Goal: Share content: Share content

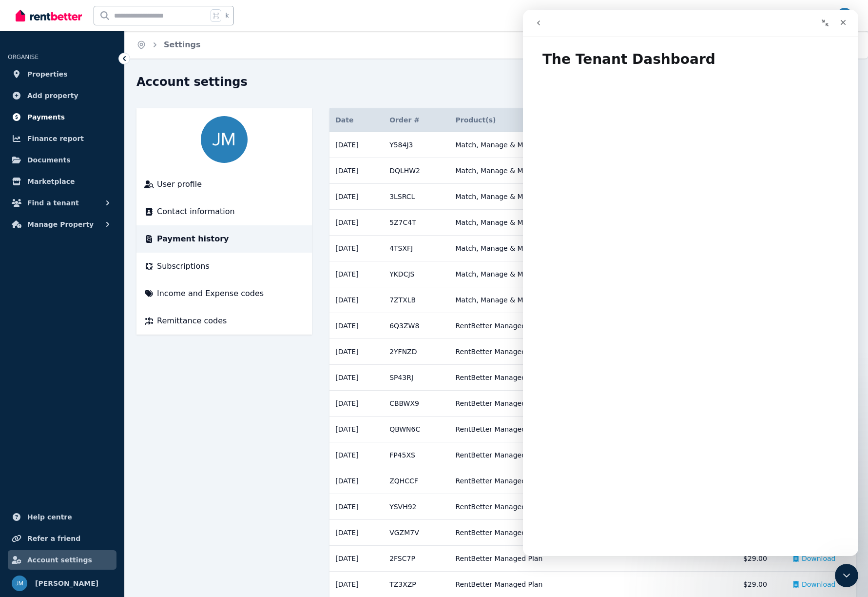
click at [43, 120] on span "Payments" at bounding box center [46, 117] width 38 height 12
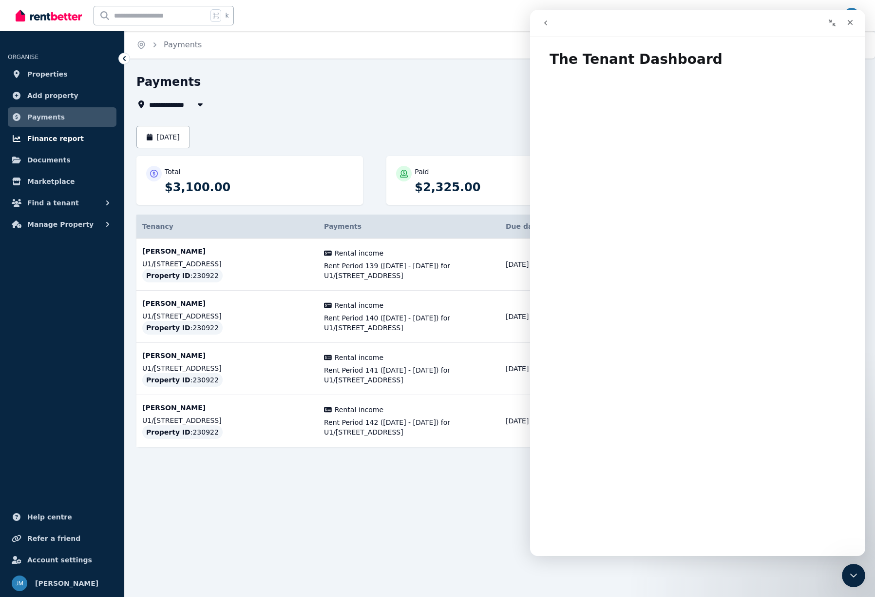
click at [41, 137] on span "Finance report" at bounding box center [55, 139] width 57 height 12
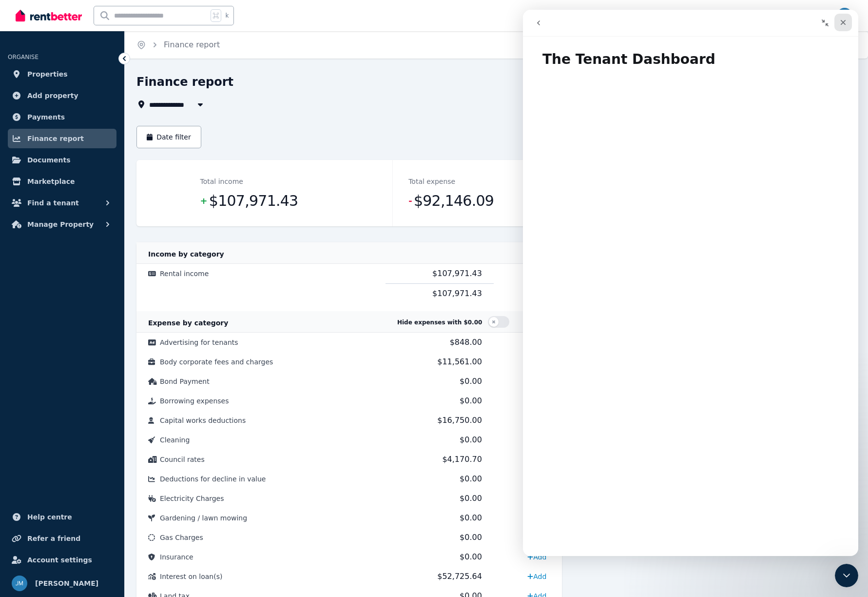
click at [845, 25] on icon "Close" at bounding box center [843, 23] width 8 height 8
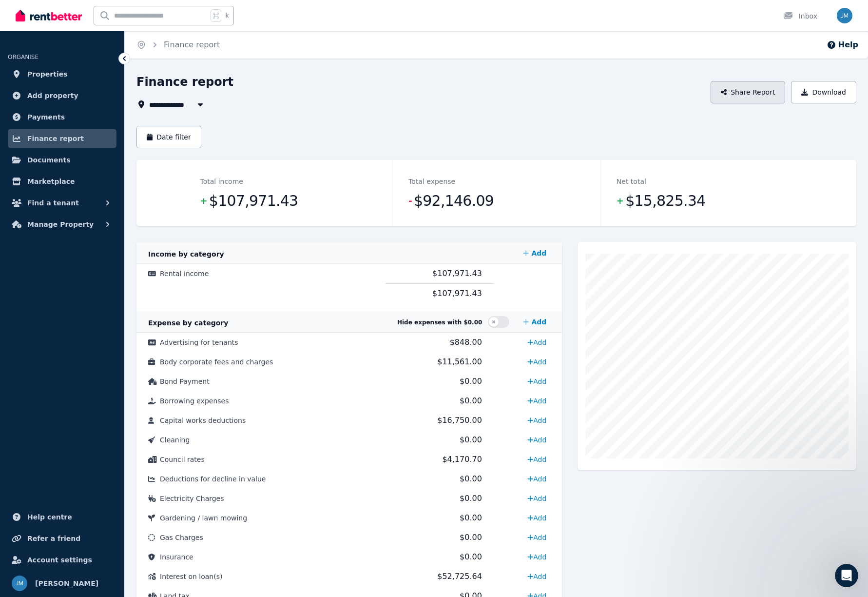
click at [761, 97] on button "Share Report" at bounding box center [748, 92] width 75 height 22
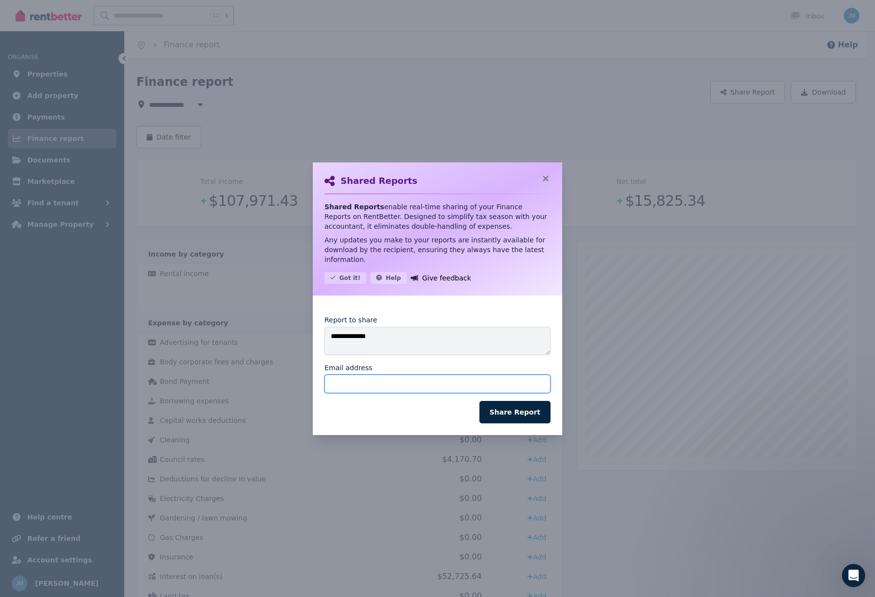
click at [384, 379] on input "Email address" at bounding box center [438, 383] width 226 height 19
paste input "**********"
type input "**********"
click at [516, 412] on button "Share Report" at bounding box center [515, 412] width 71 height 22
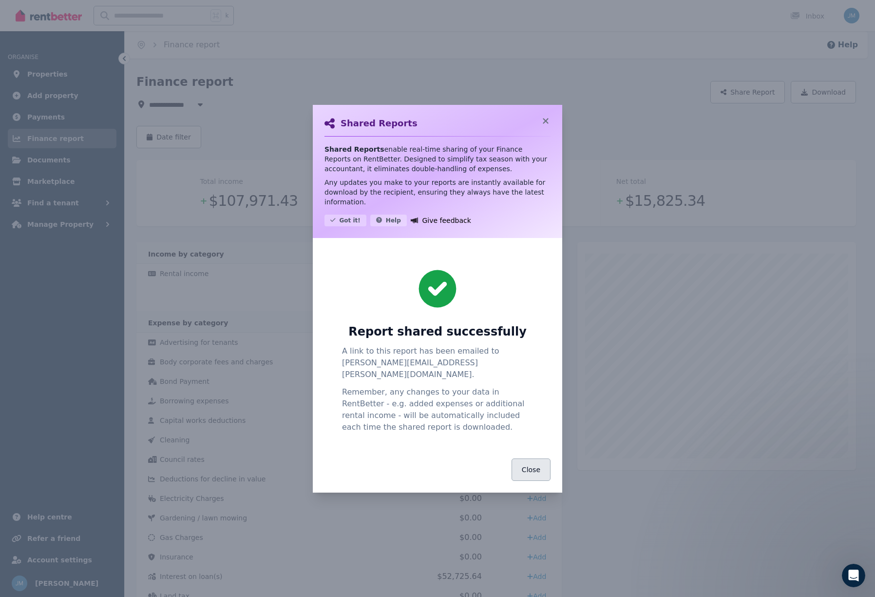
click at [534, 467] on button "Close" at bounding box center [531, 469] width 39 height 22
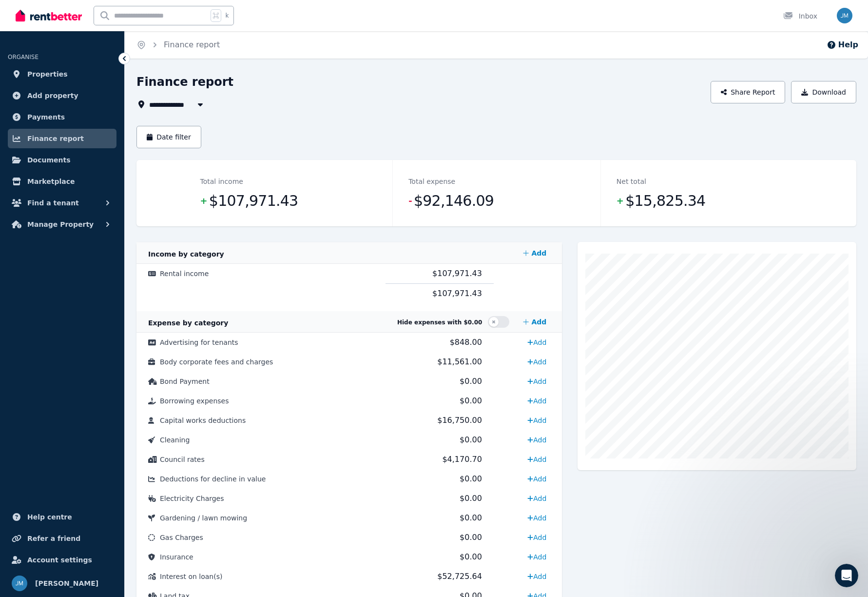
click at [683, 531] on div "Expense Interest on loan(s) 52,725.64" at bounding box center [717, 539] width 279 height 594
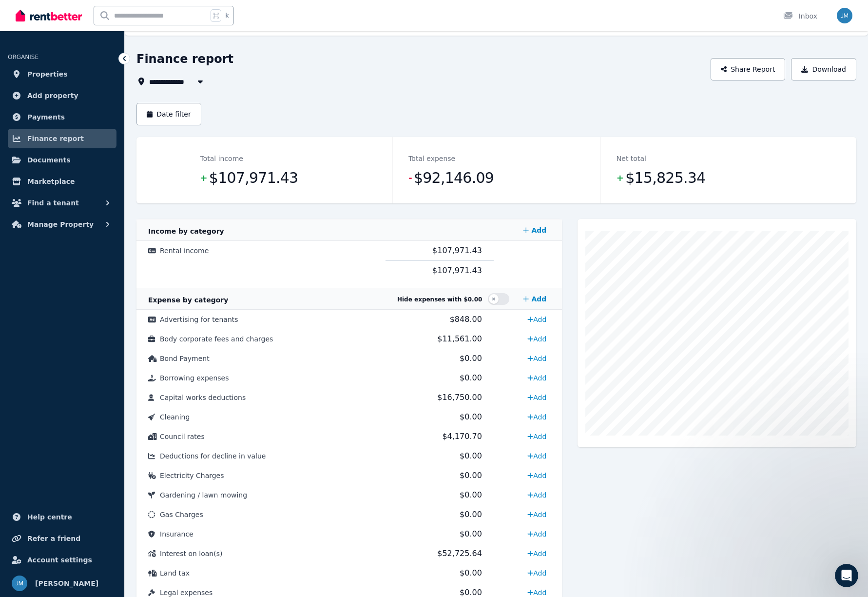
scroll to position [40, 0]
